Goal: Find specific page/section: Find specific page/section

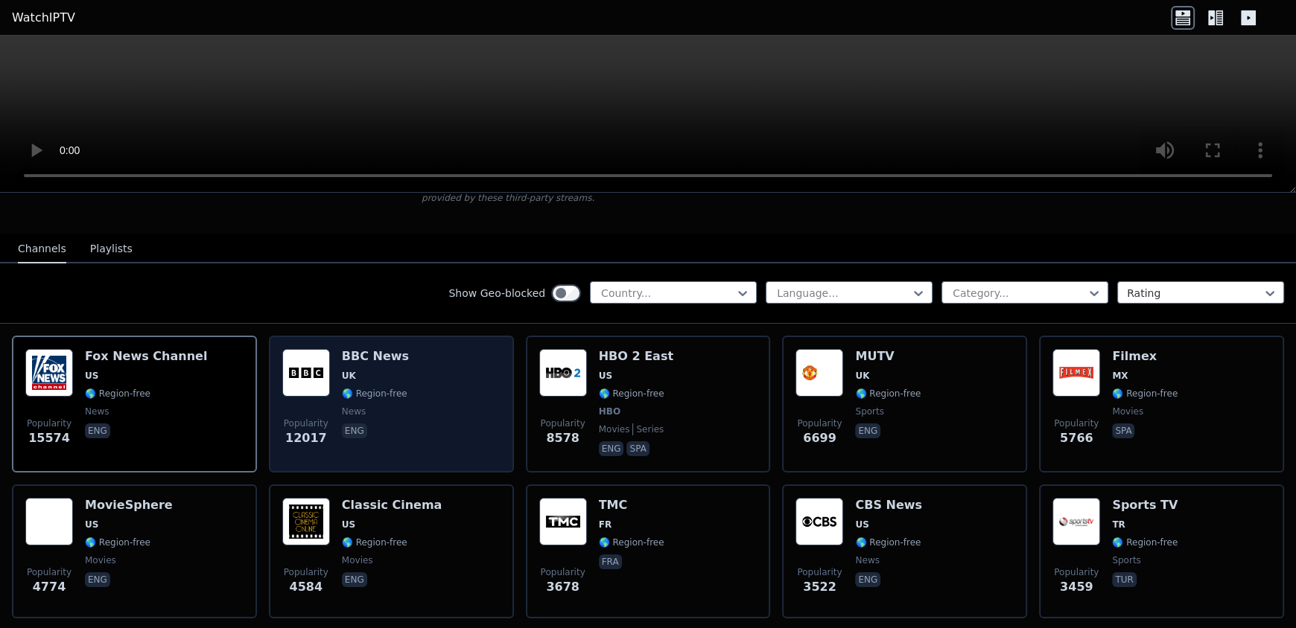
scroll to position [149, 0]
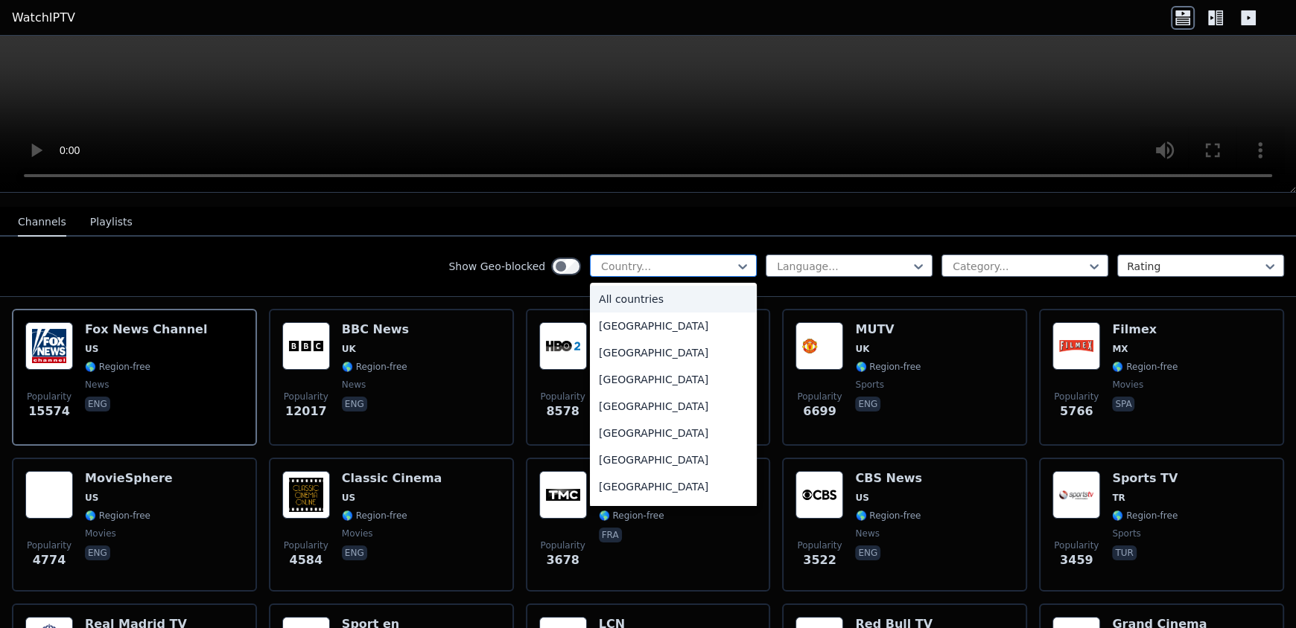
click at [645, 259] on div at bounding box center [667, 266] width 136 height 15
click at [789, 259] on div at bounding box center [843, 266] width 136 height 15
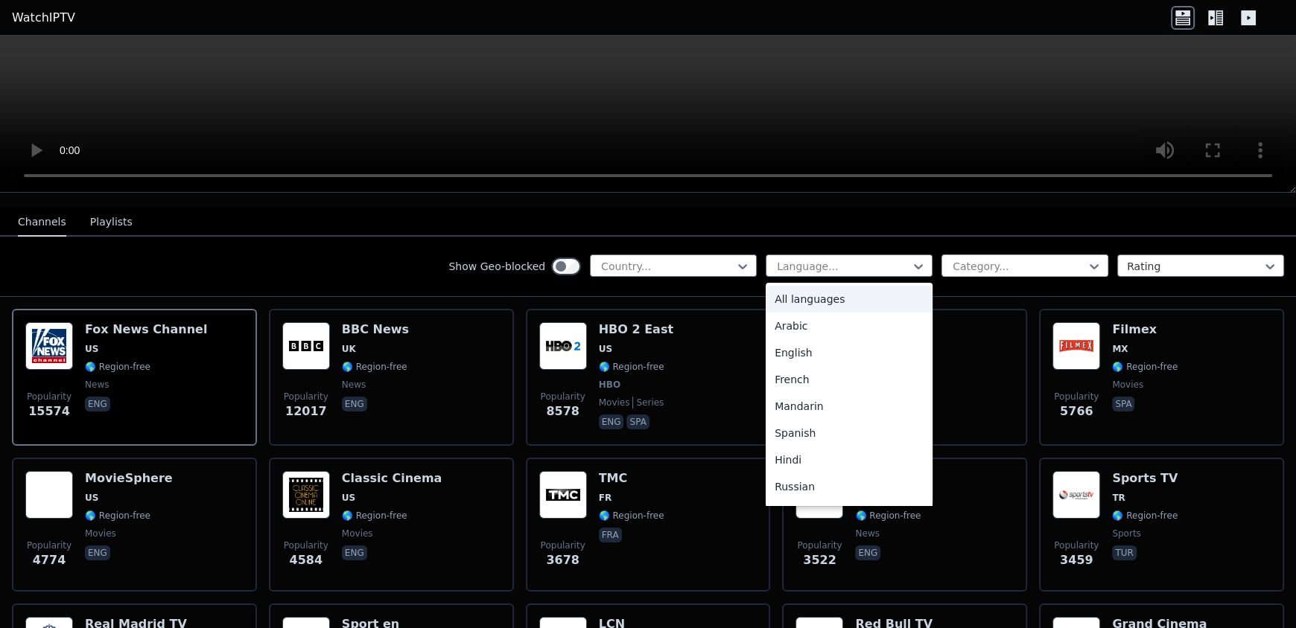
click at [971, 259] on div at bounding box center [1019, 266] width 136 height 15
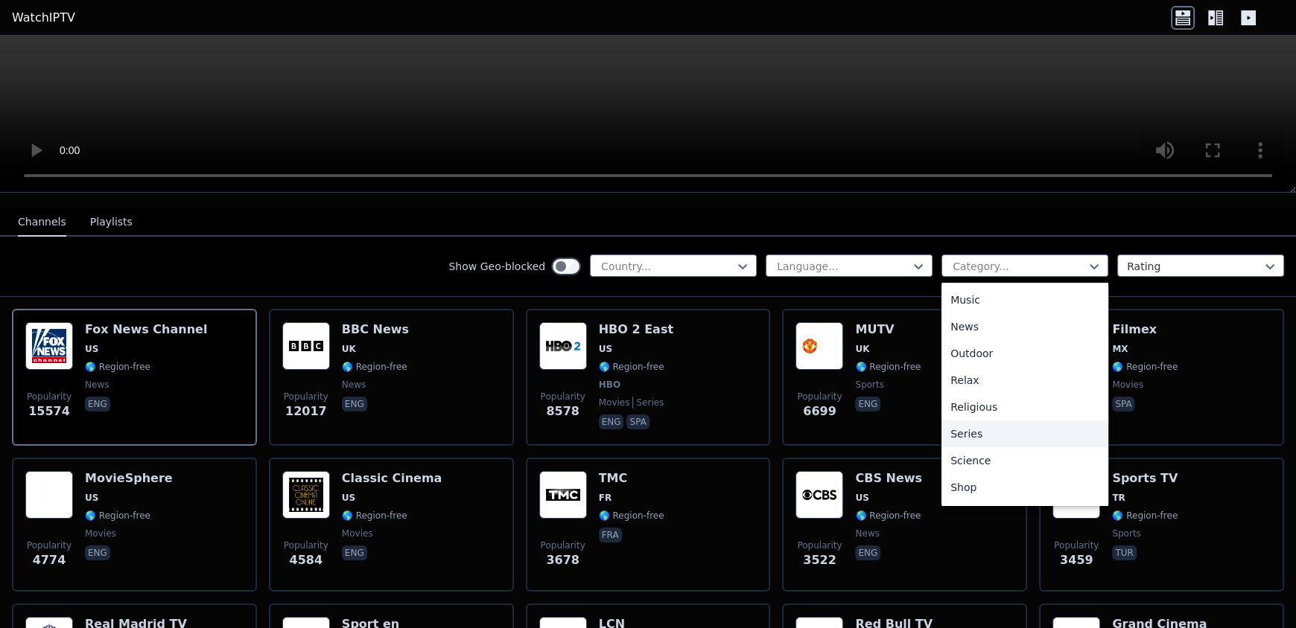
scroll to position [506, 0]
click at [964, 423] on div "Sports" at bounding box center [1024, 436] width 167 height 27
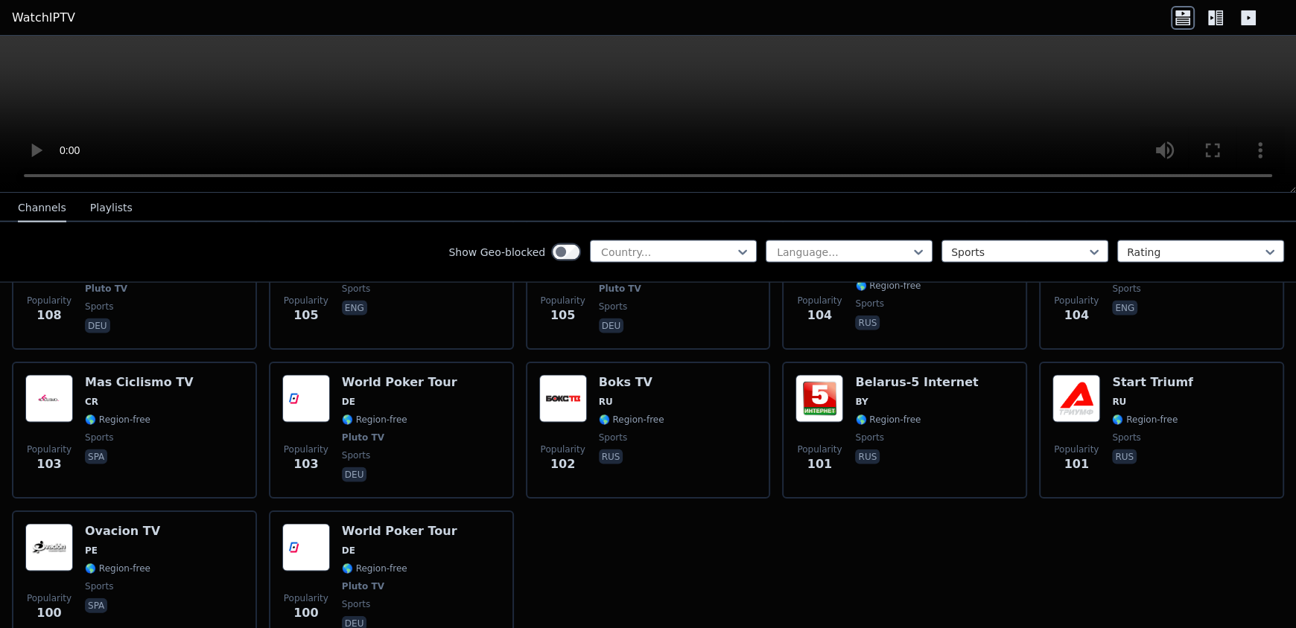
scroll to position [3252, 0]
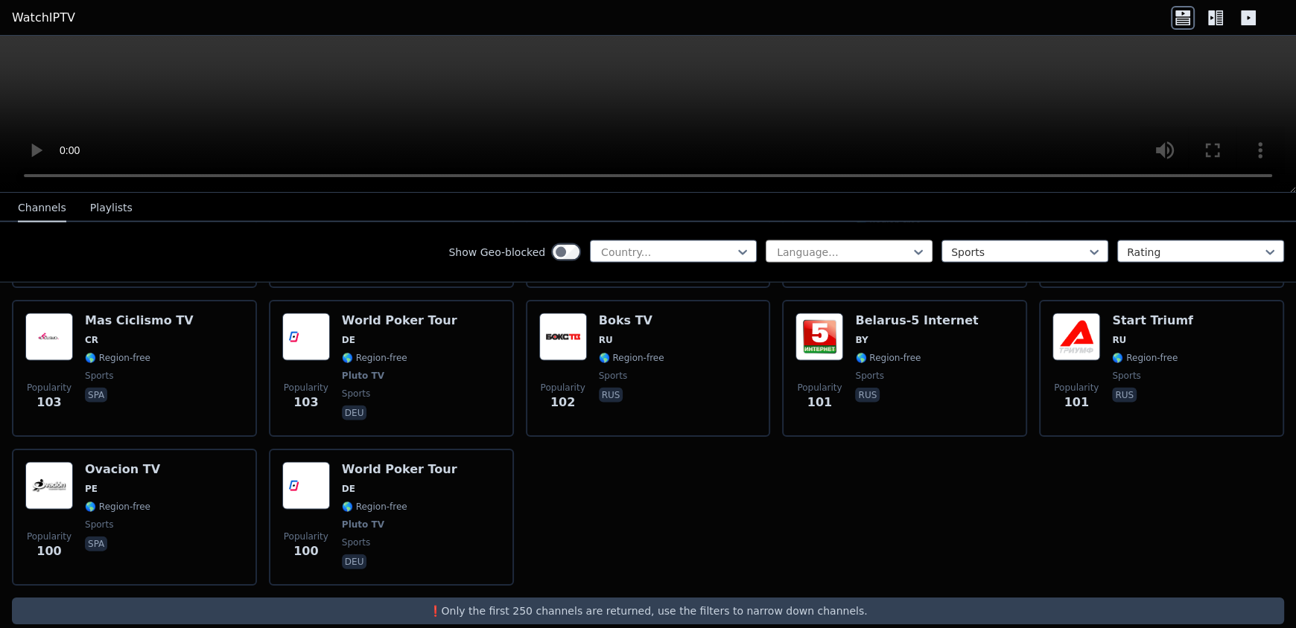
click at [834, 243] on div "Language..." at bounding box center [848, 252] width 167 height 22
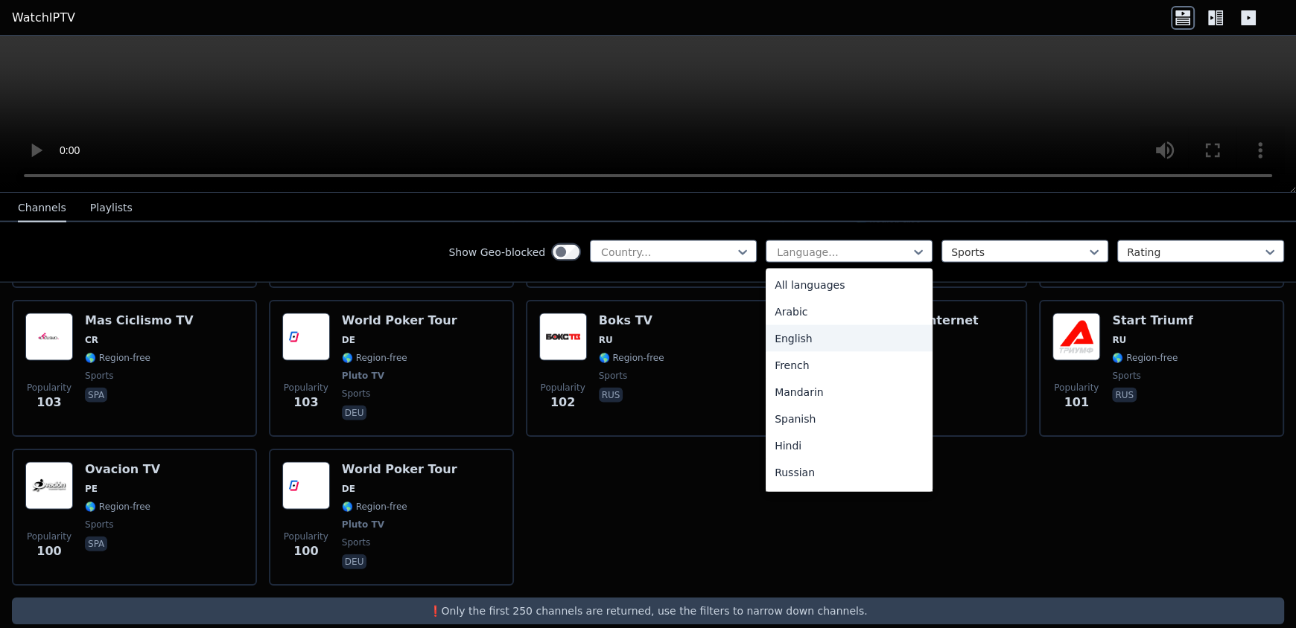
click at [829, 338] on div "English" at bounding box center [848, 338] width 167 height 27
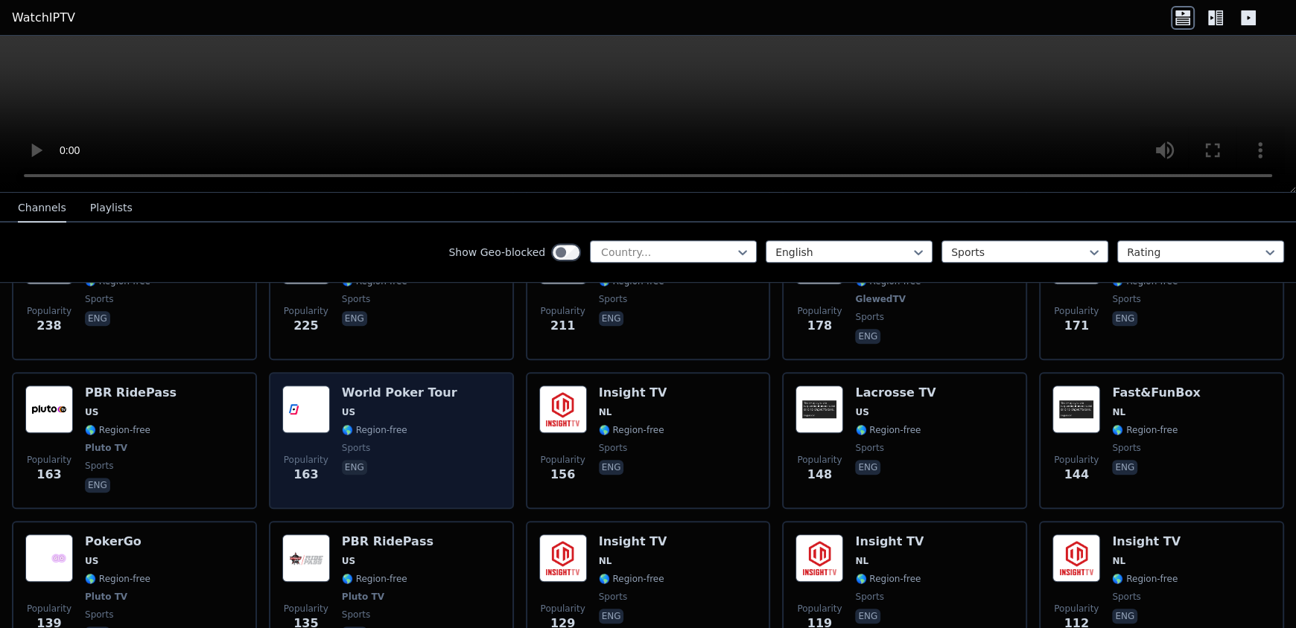
scroll to position [1338, 0]
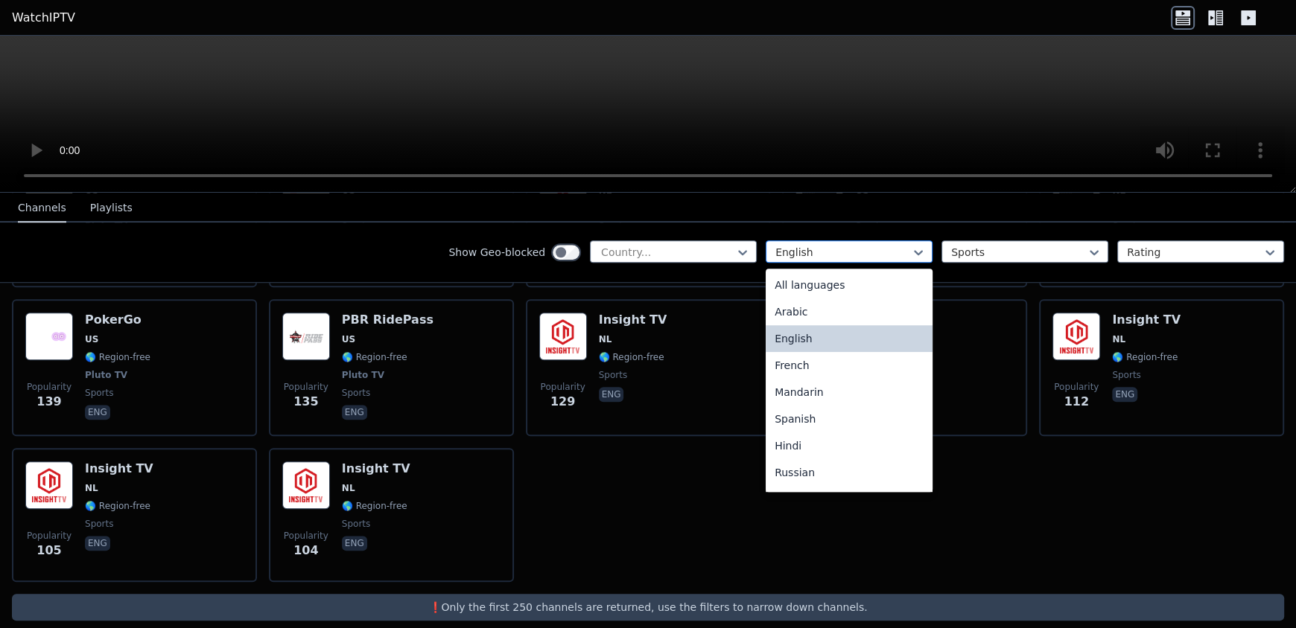
click at [836, 246] on div at bounding box center [843, 252] width 136 height 15
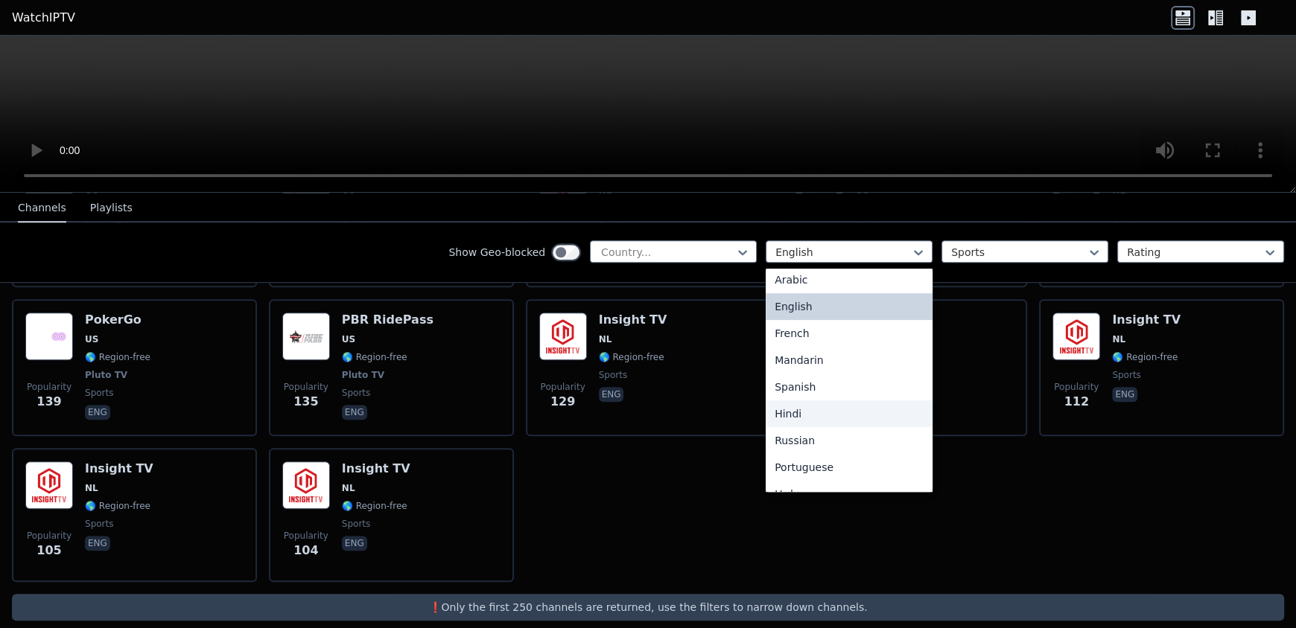
scroll to position [74, 0]
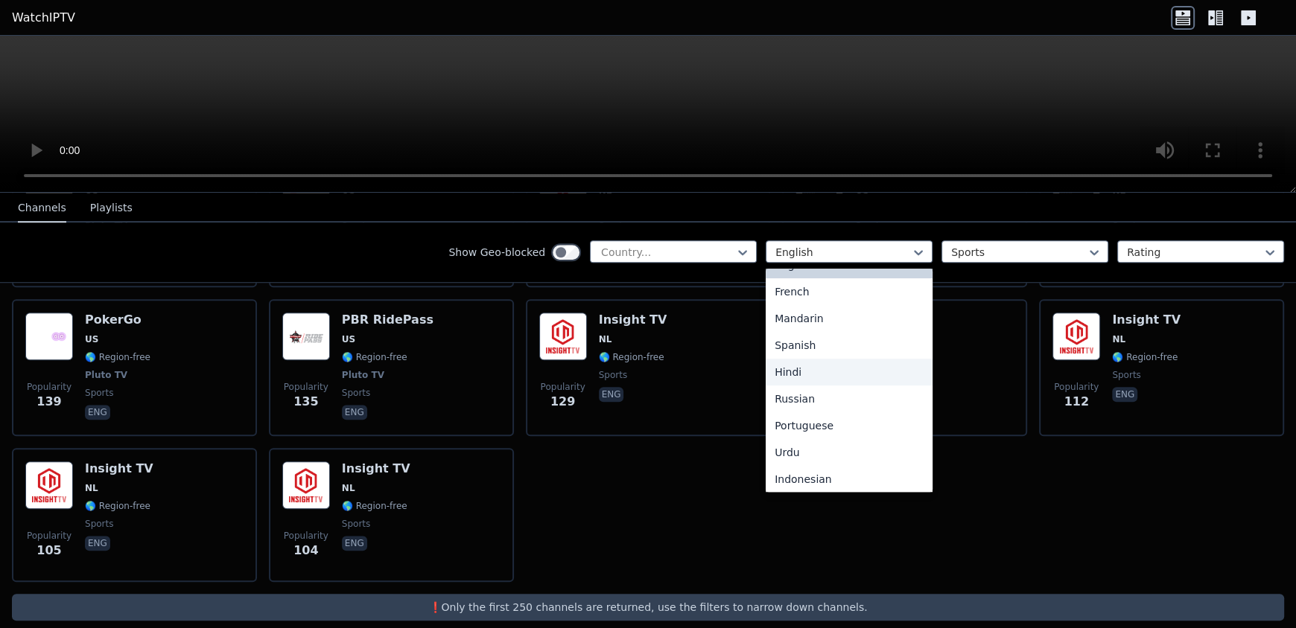
click at [807, 376] on div "Hindi" at bounding box center [848, 372] width 167 height 27
